Goal: Navigation & Orientation: Find specific page/section

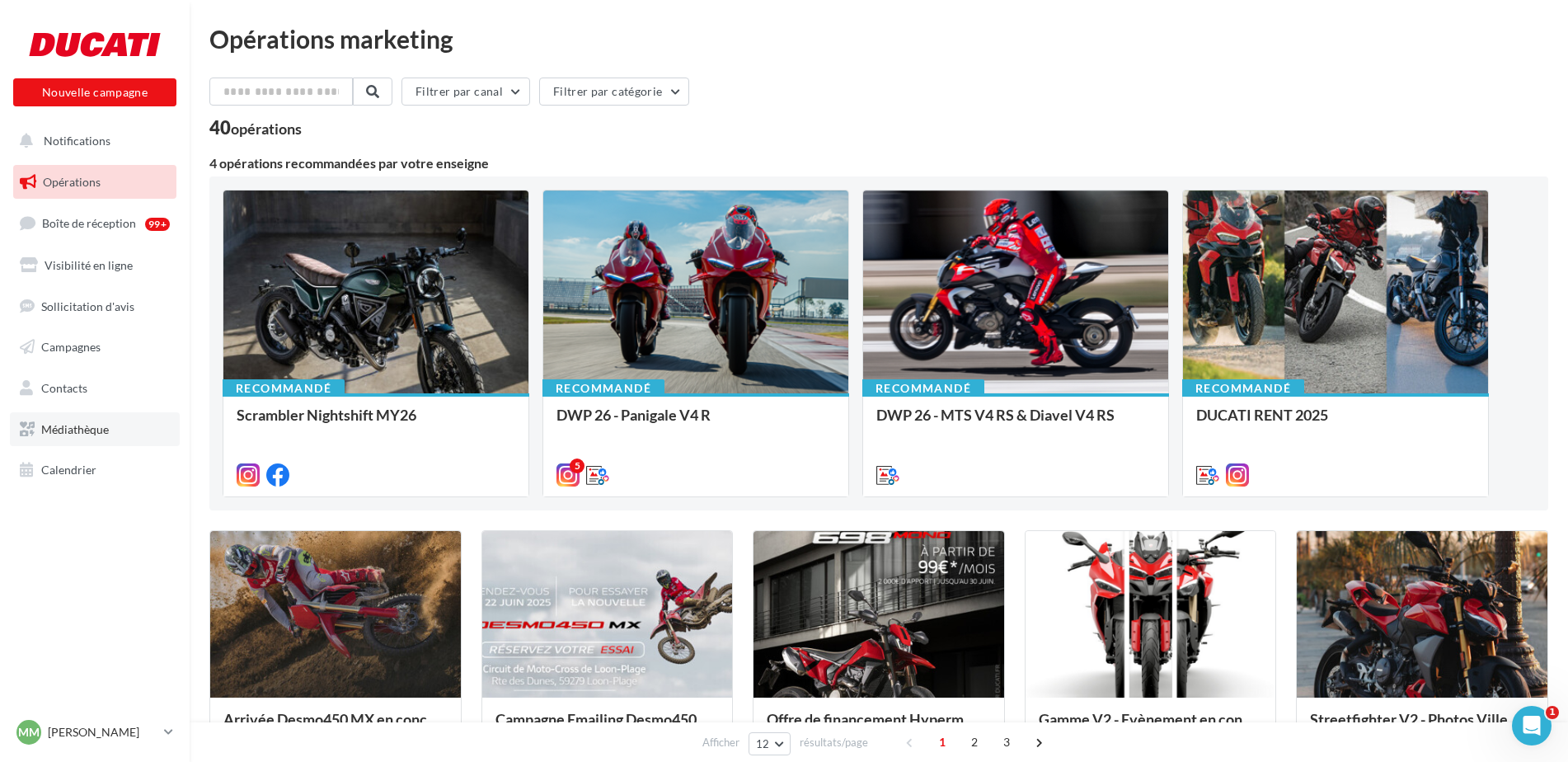
click at [83, 437] on link "Médiathèque" at bounding box center [95, 430] width 170 height 35
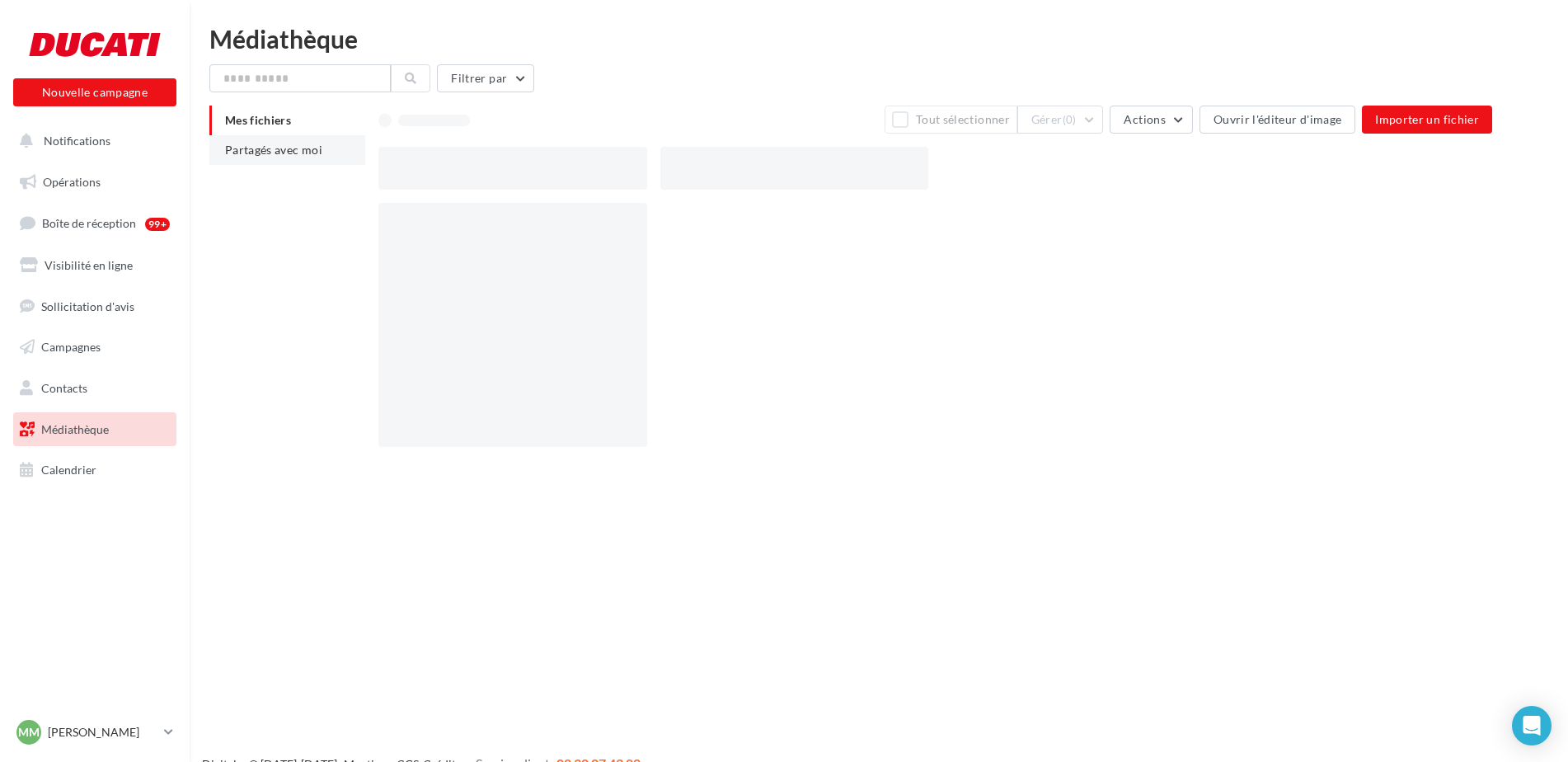
click at [262, 148] on span "Partagés avec moi" at bounding box center [273, 149] width 97 height 14
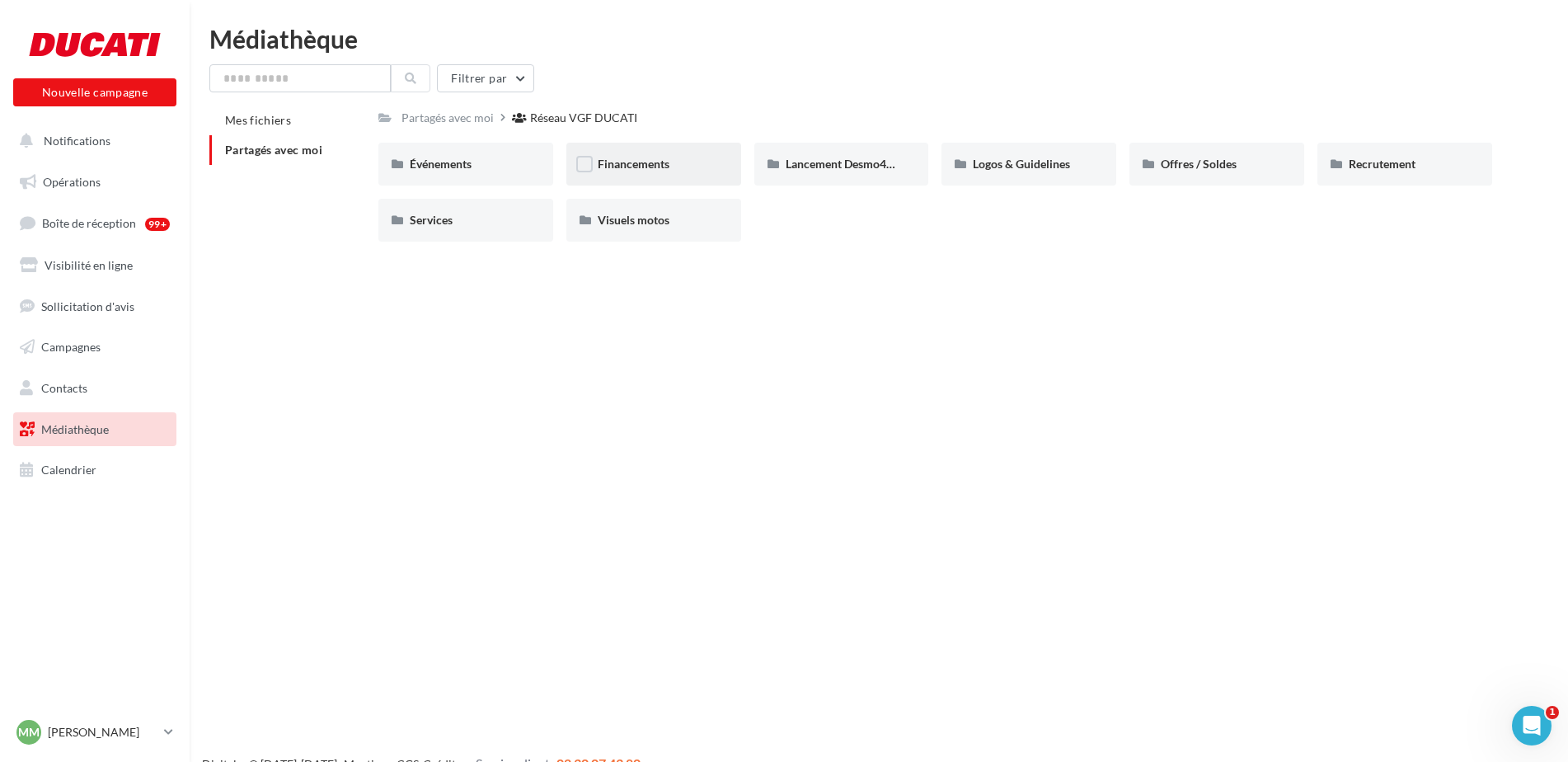
click at [679, 143] on div "Financements" at bounding box center [653, 164] width 175 height 43
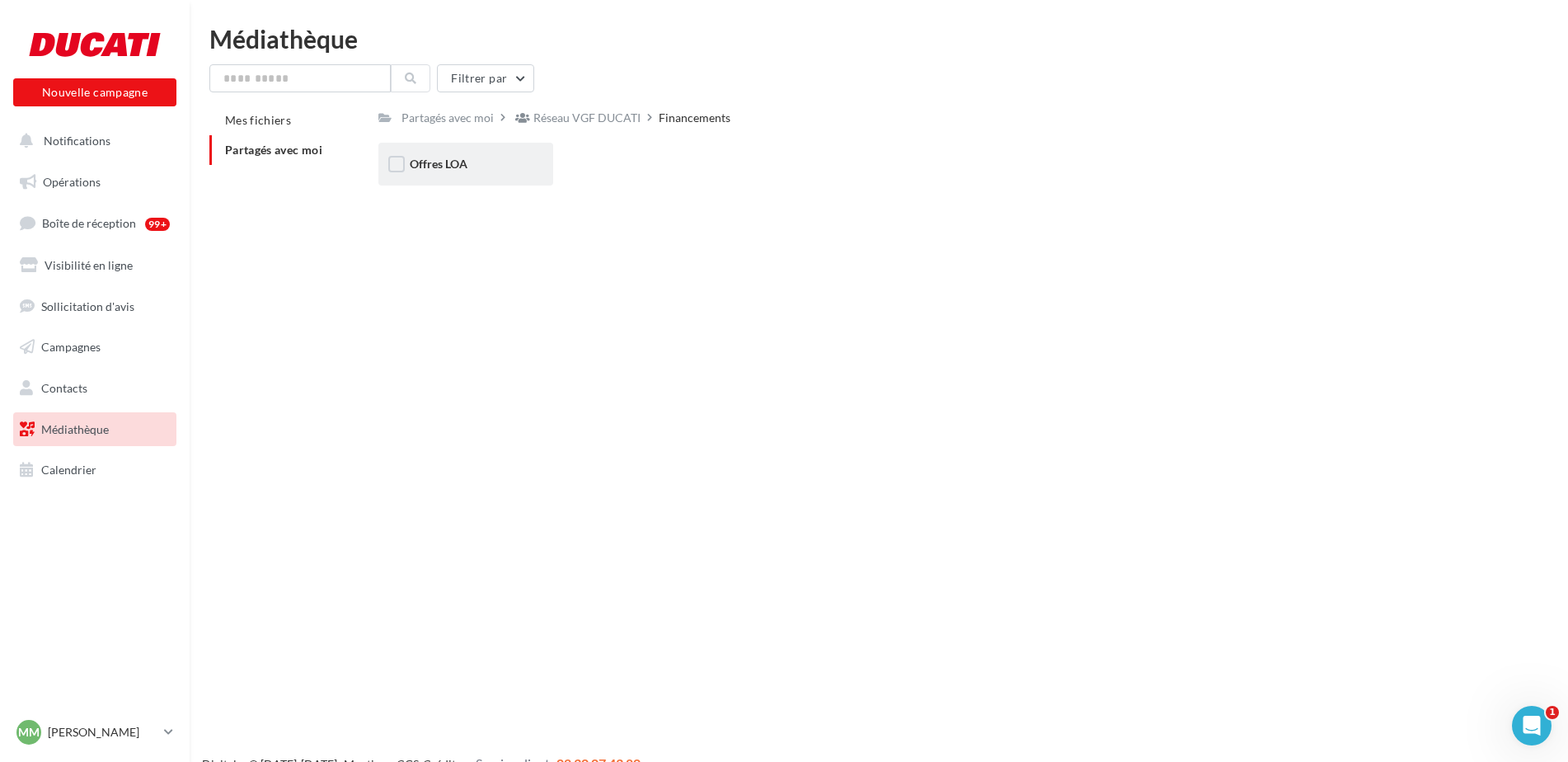
click at [529, 159] on div "Offres LOA" at bounding box center [465, 164] width 175 height 43
click at [707, 168] on div "Septembre 2025" at bounding box center [653, 165] width 112 height 17
click at [680, 165] on div "Story" at bounding box center [653, 165] width 112 height 17
